Goal: Task Accomplishment & Management: Manage account settings

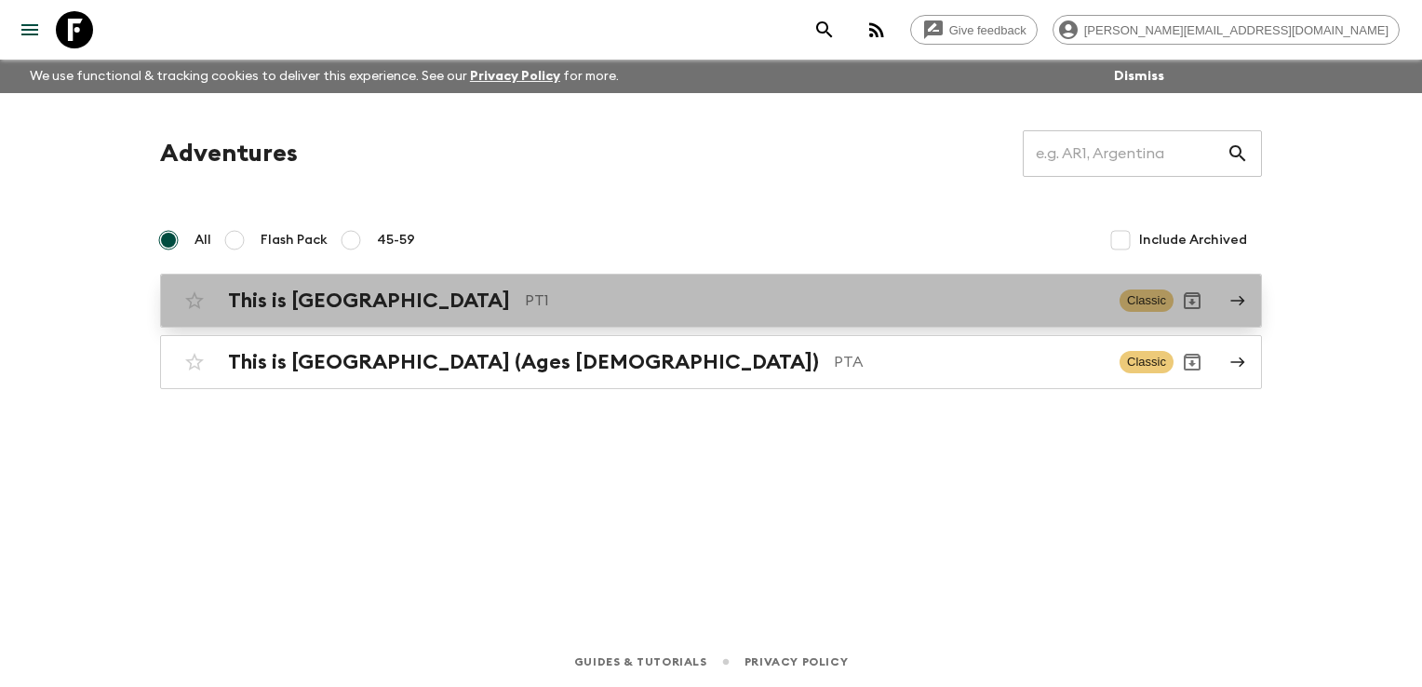
click at [525, 298] on p "PT1" at bounding box center [815, 301] width 580 height 22
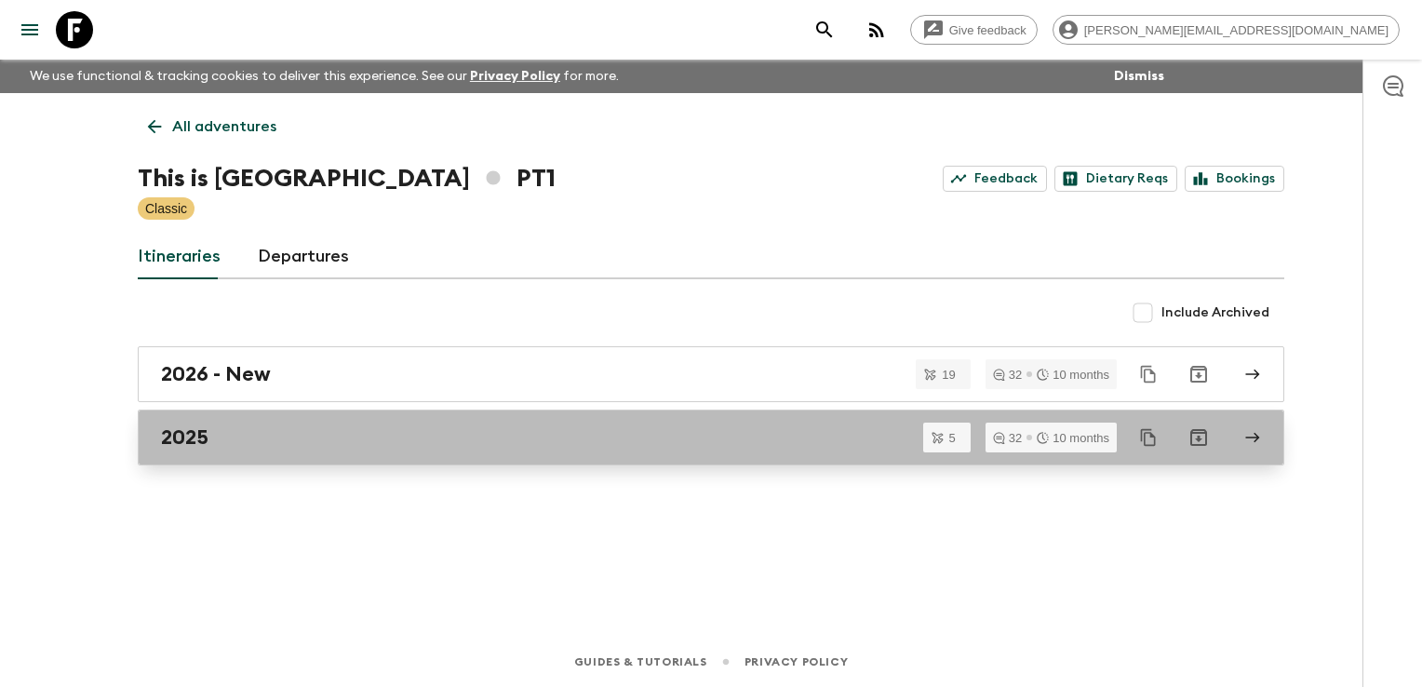
click at [404, 442] on div "2025" at bounding box center [693, 437] width 1065 height 24
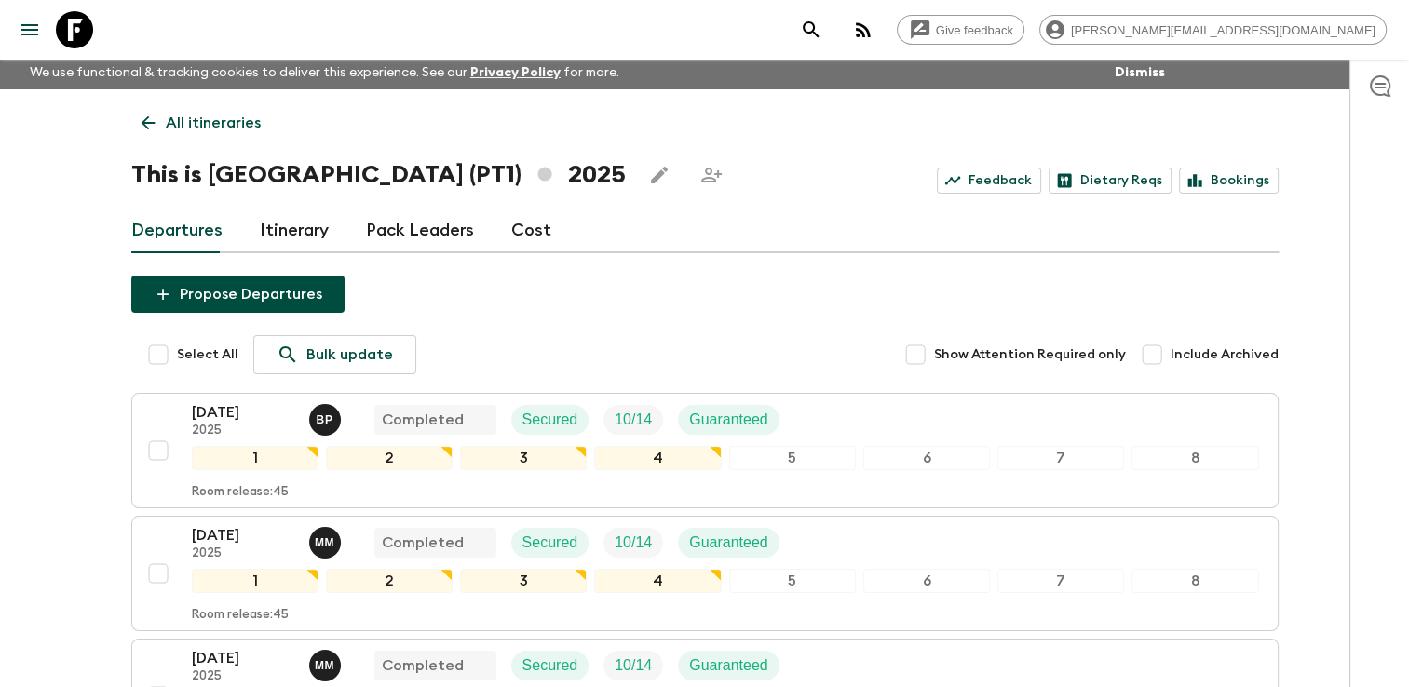
scroll to position [2, 0]
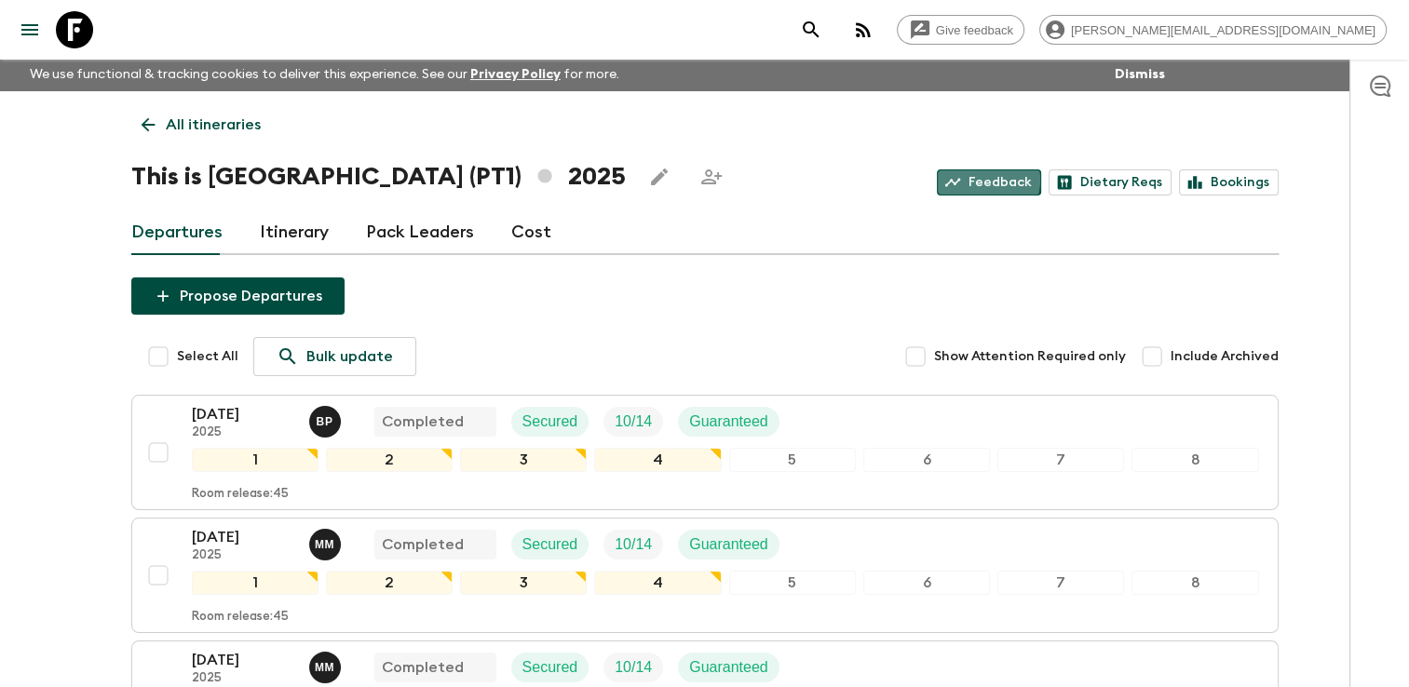
click at [986, 180] on link "Feedback" at bounding box center [989, 182] width 104 height 26
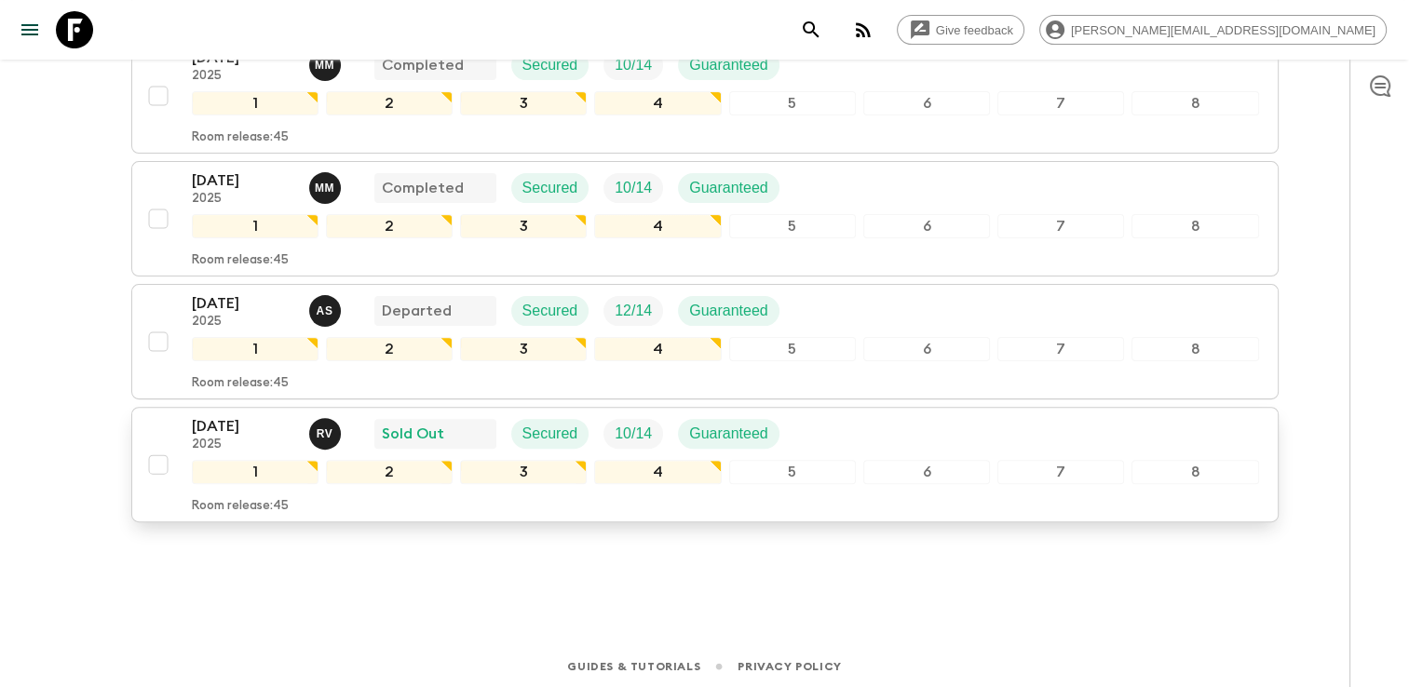
click at [803, 428] on div "[DATE] 2025 R V Sold Out Secured 10 / 14 Guaranteed" at bounding box center [725, 433] width 1067 height 37
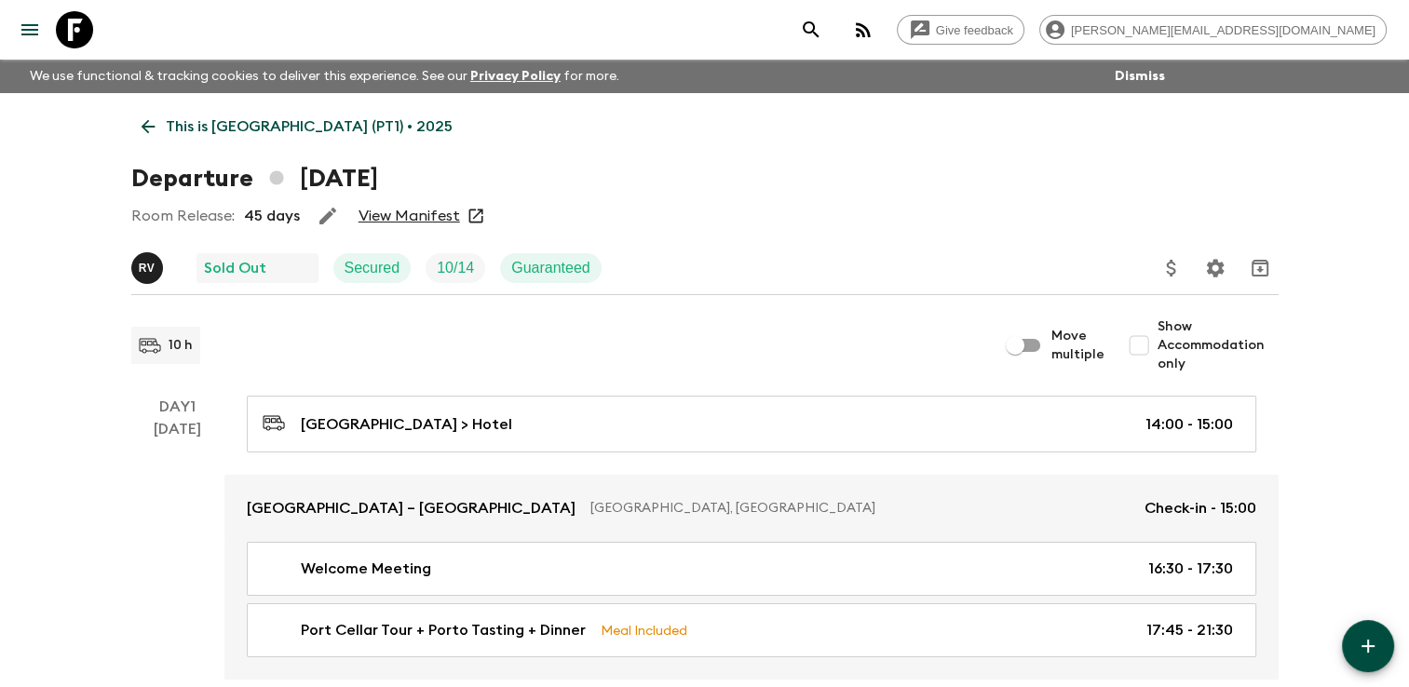
click at [425, 216] on link "View Manifest" at bounding box center [408, 216] width 101 height 19
click at [154, 124] on icon at bounding box center [148, 126] width 20 height 20
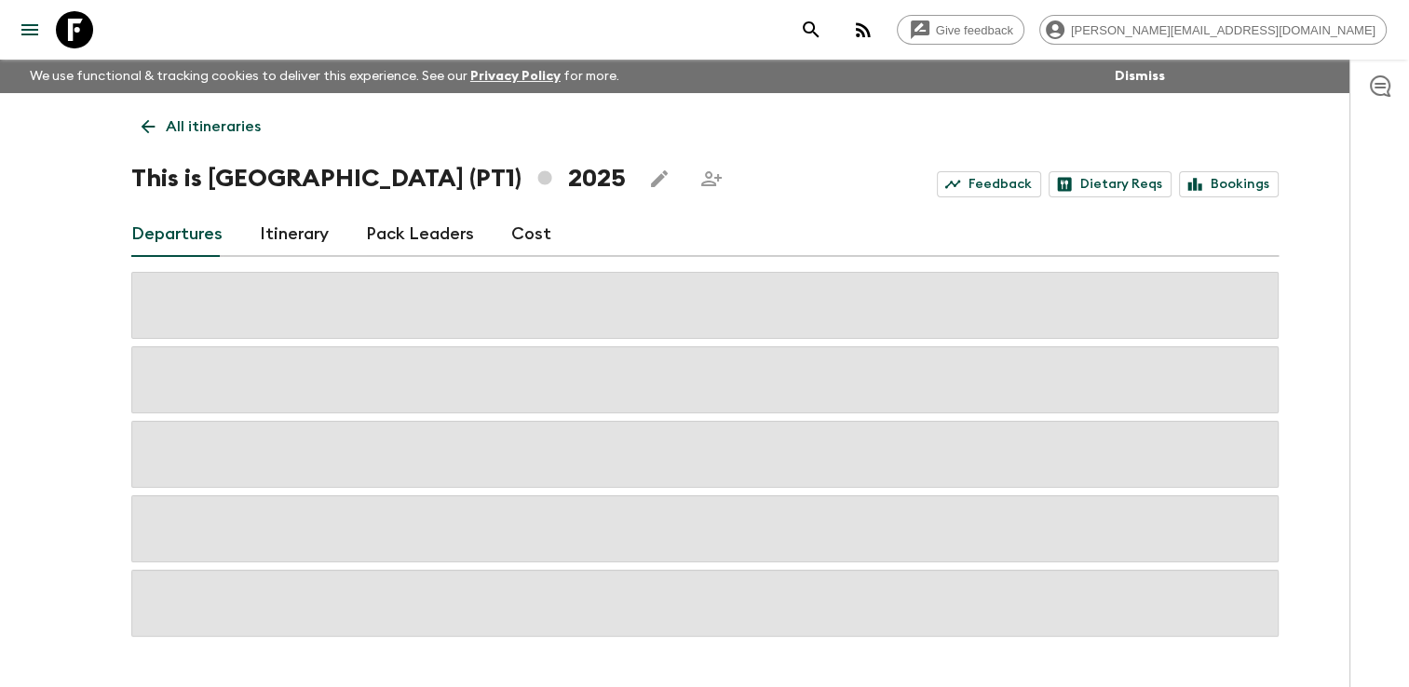
scroll to position [52, 0]
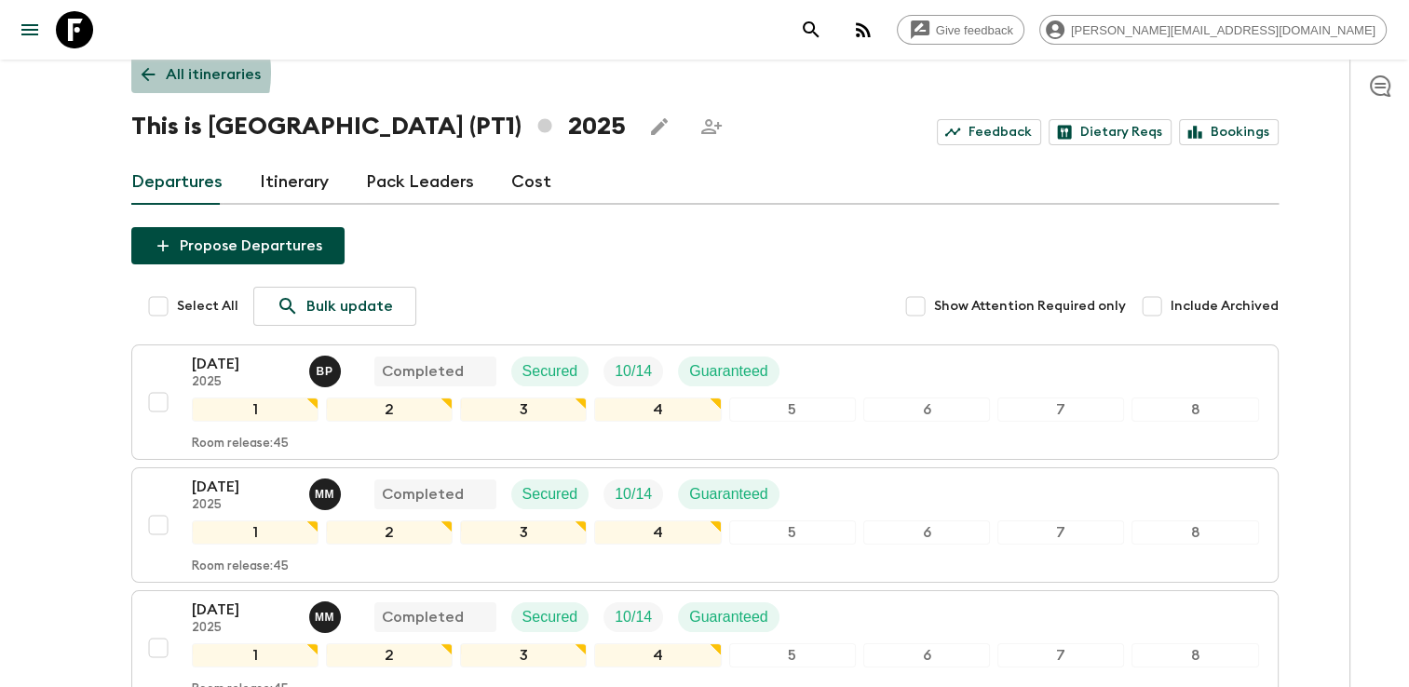
click at [145, 73] on icon at bounding box center [148, 74] width 20 height 20
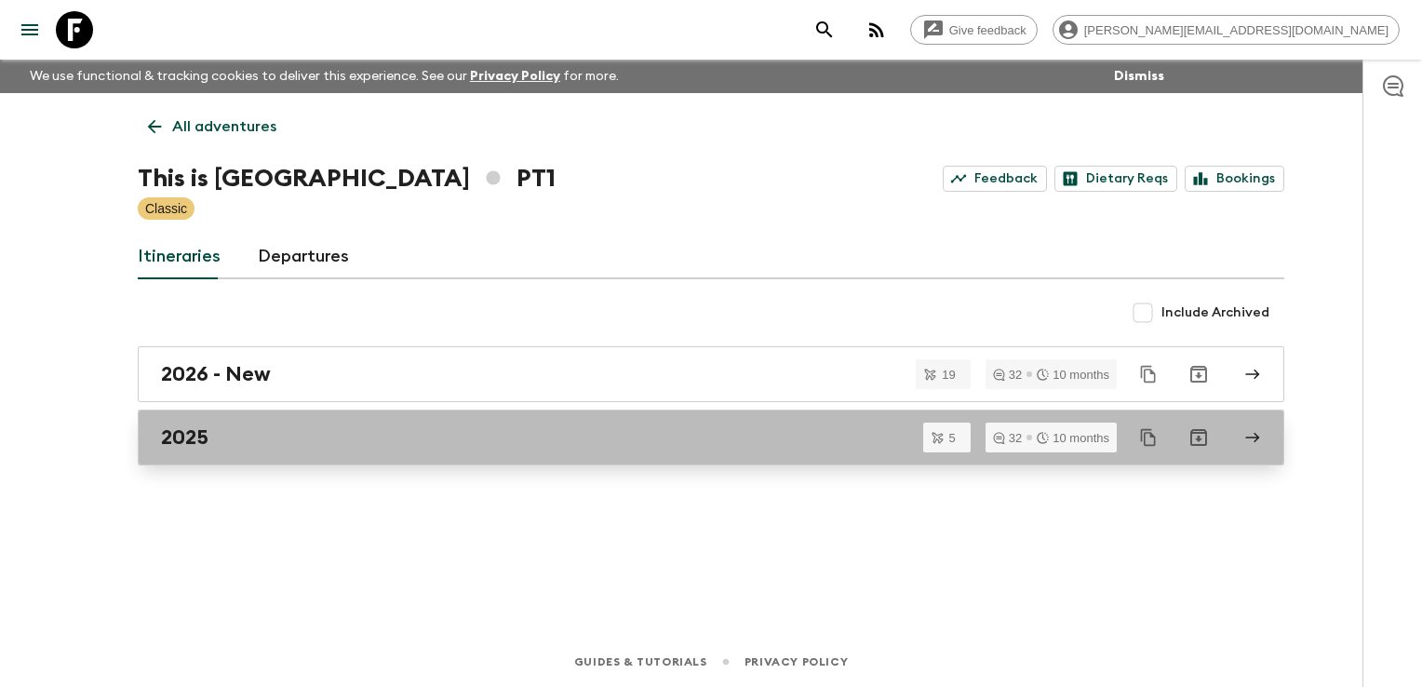
click at [255, 441] on div "2025" at bounding box center [693, 437] width 1065 height 24
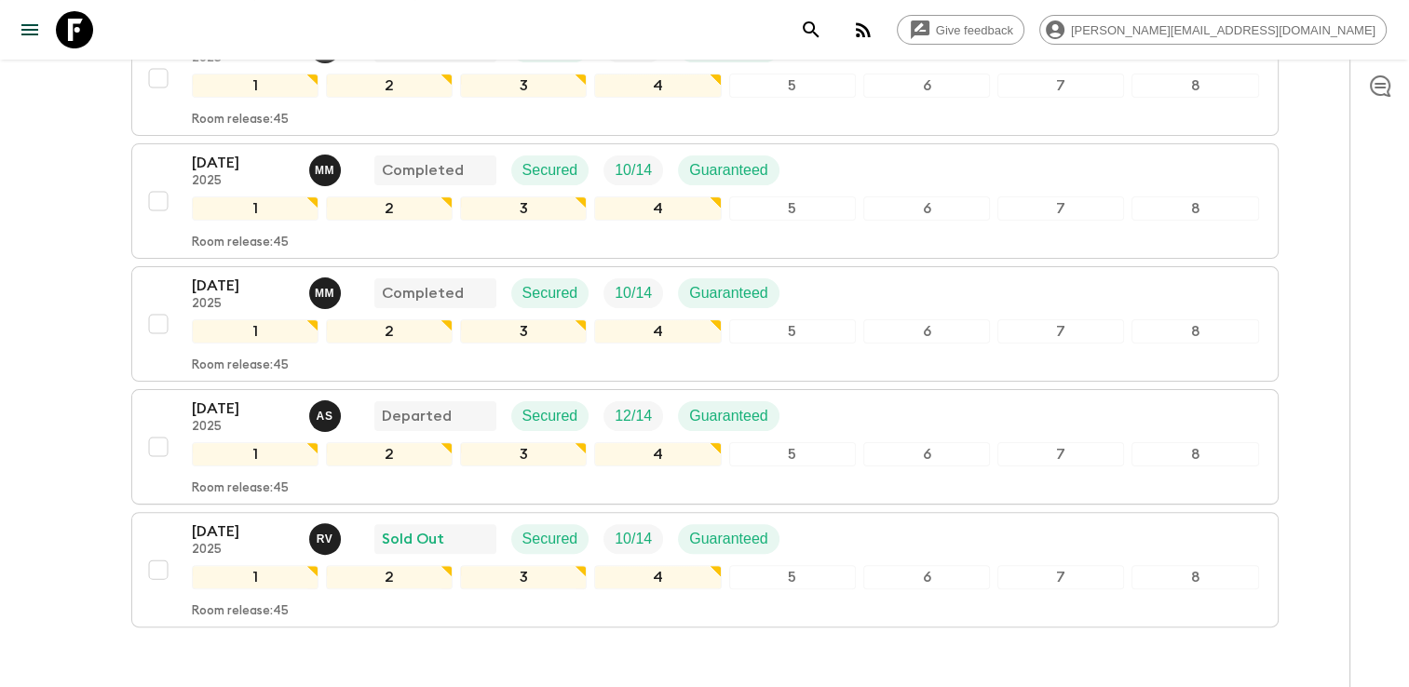
scroll to position [481, 0]
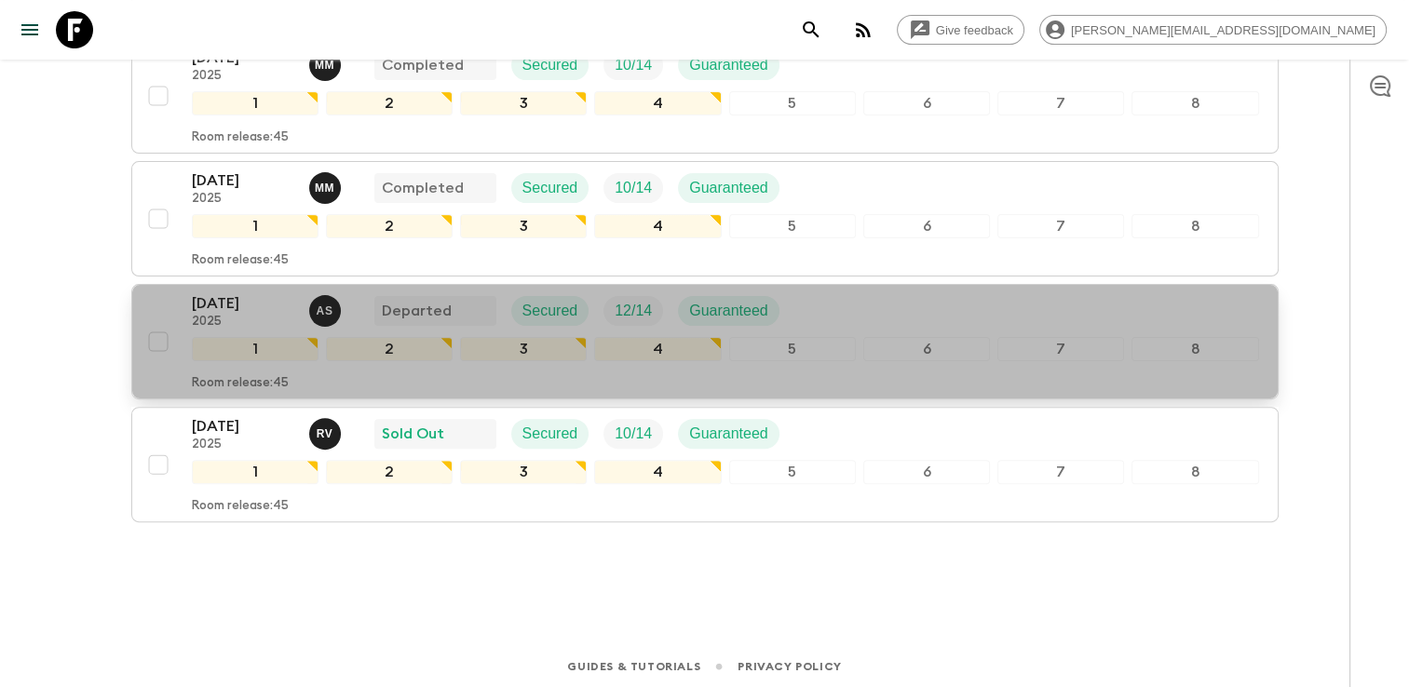
click at [263, 308] on p "[DATE]" at bounding box center [243, 303] width 102 height 22
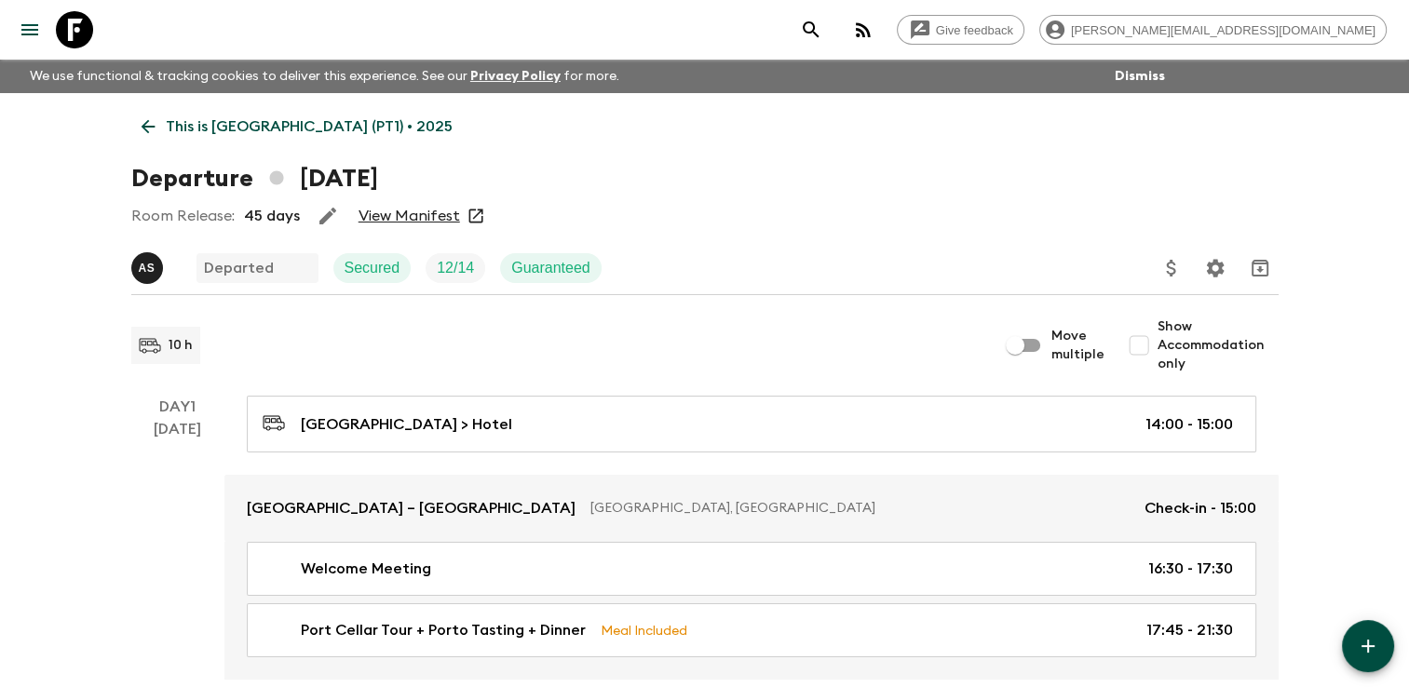
click at [420, 214] on link "View Manifest" at bounding box center [408, 216] width 101 height 19
